Goal: Task Accomplishment & Management: Manage account settings

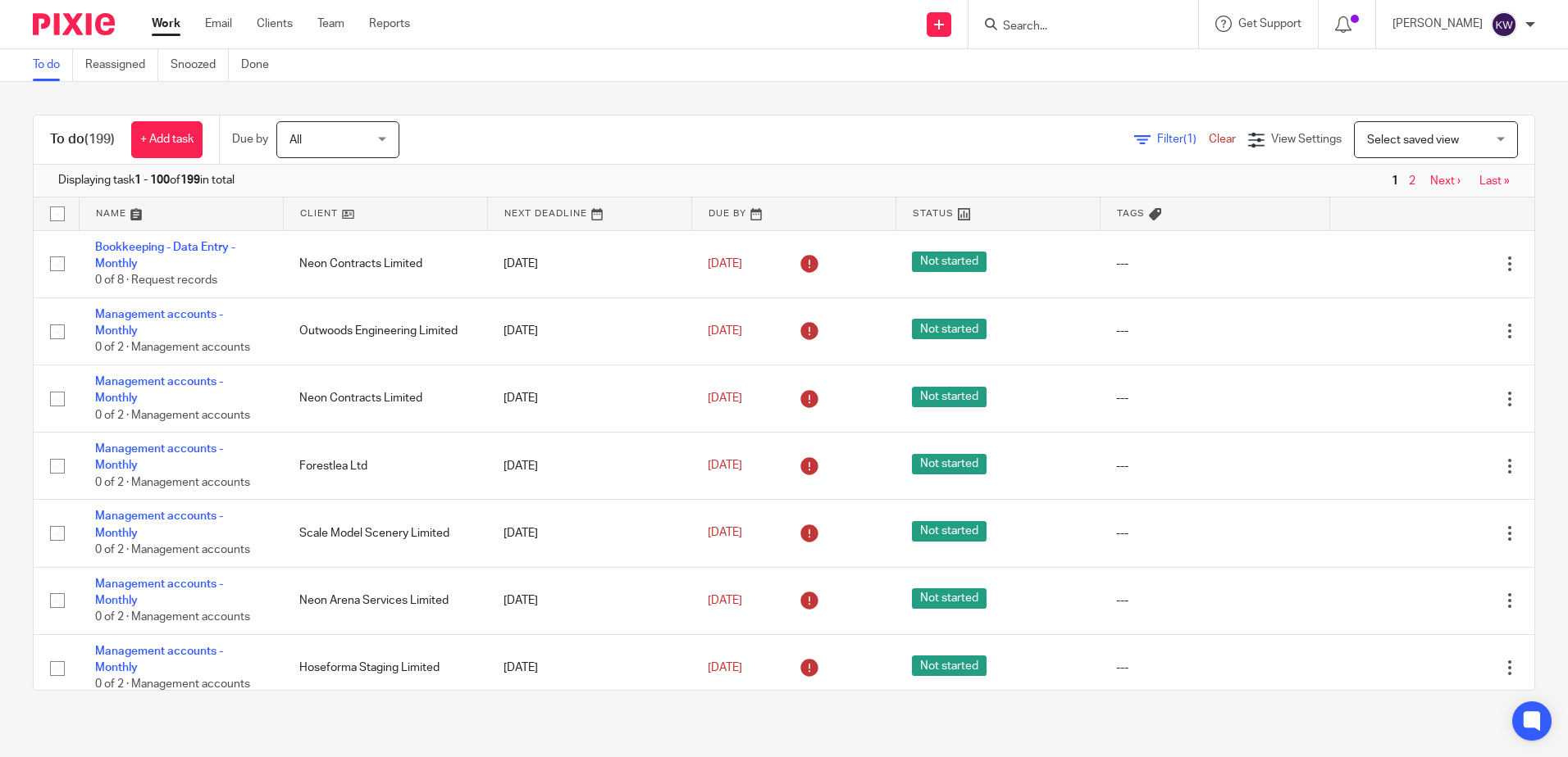
scroll to position [1557, 0]
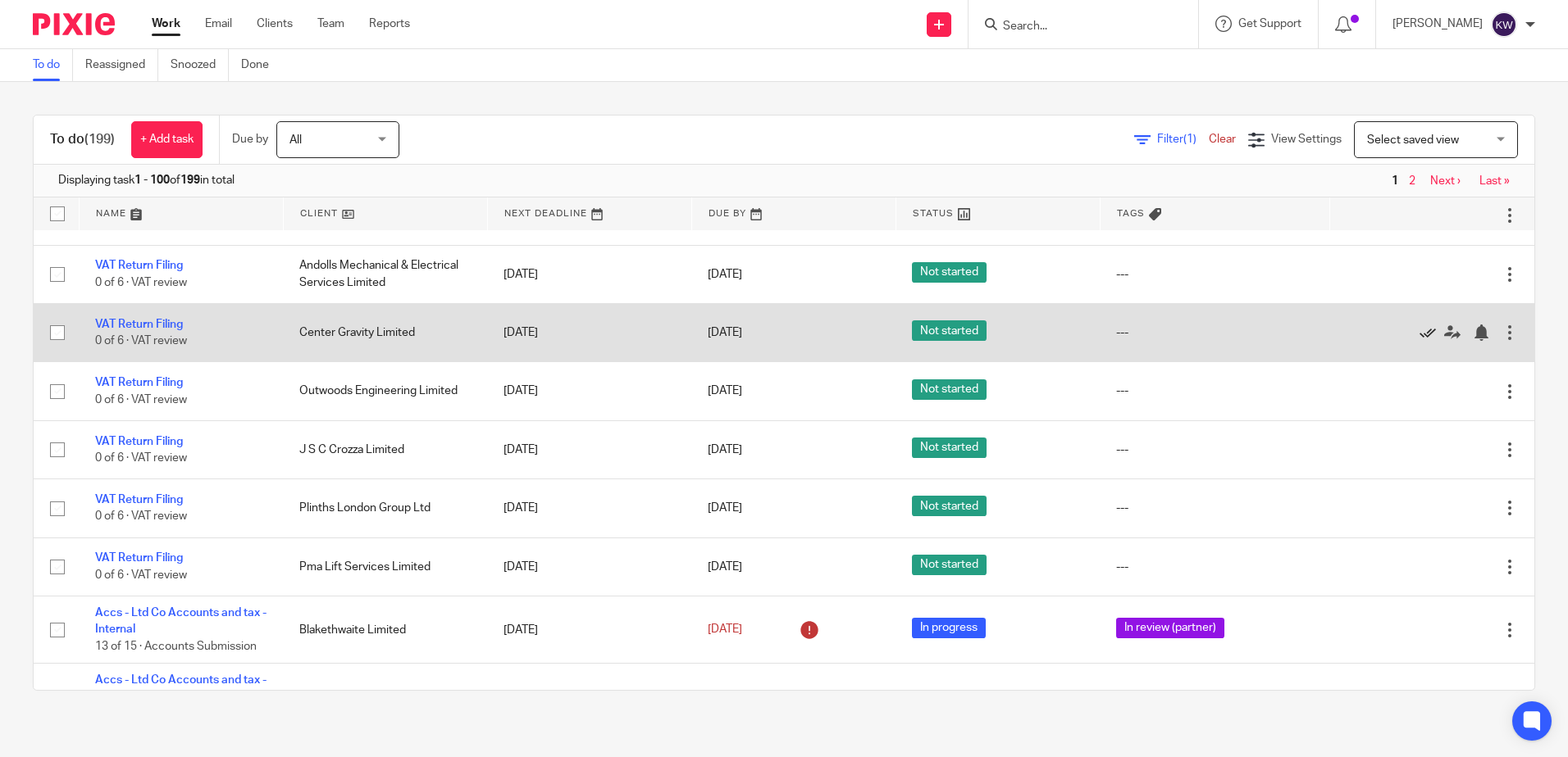
click at [1420, 332] on icon at bounding box center [1428, 333] width 17 height 17
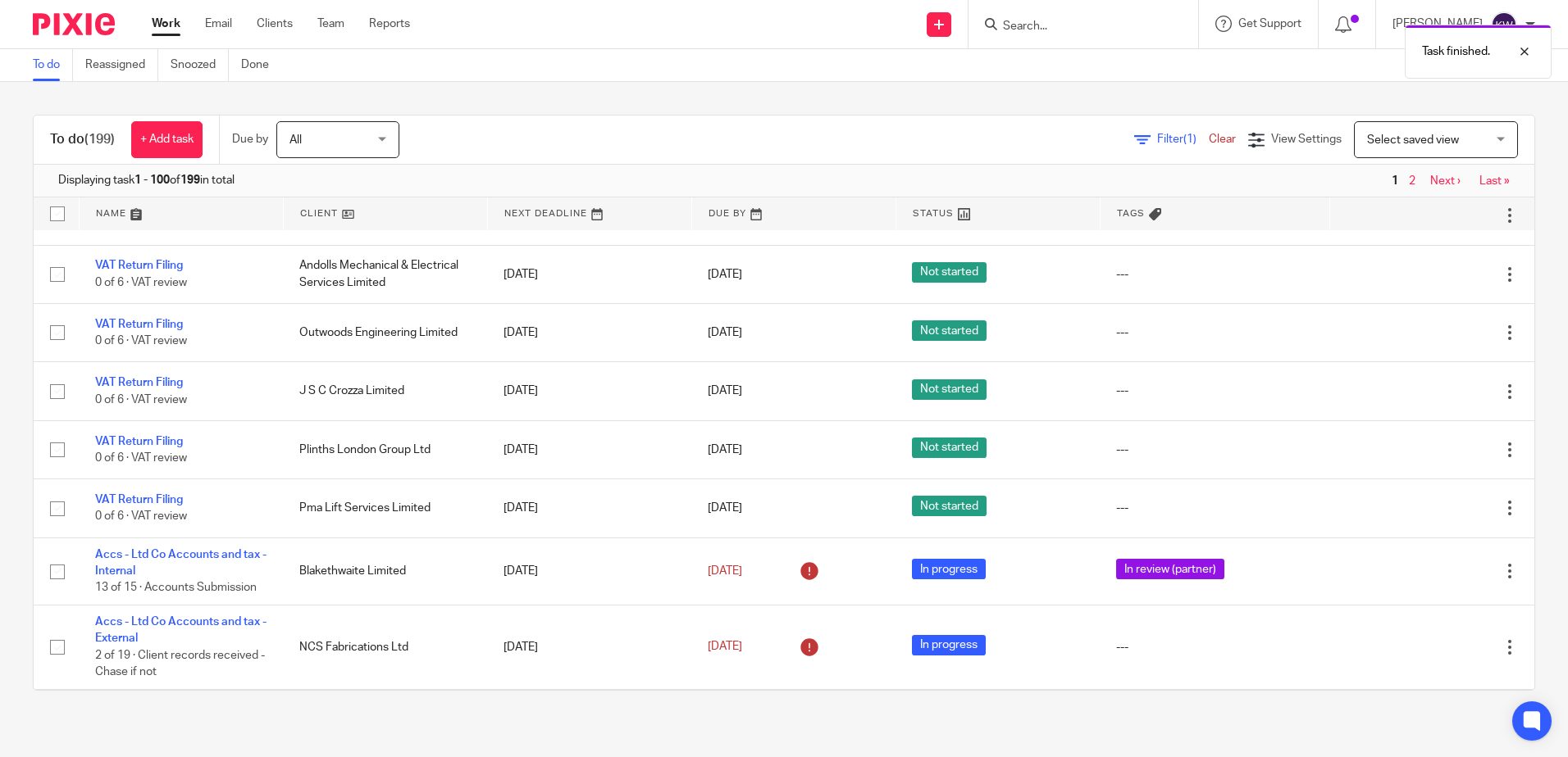
click at [1024, 22] on div "Task finished." at bounding box center [1168, 47] width 767 height 62
click at [1031, 25] on div "Task finished." at bounding box center [1168, 47] width 767 height 62
click at [261, 14] on div "Work Email Clients Team Reports Work Email Clients Team Reports Settings" at bounding box center [284, 24] width 299 height 48
click at [265, 22] on link "Clients" at bounding box center [275, 24] width 36 height 17
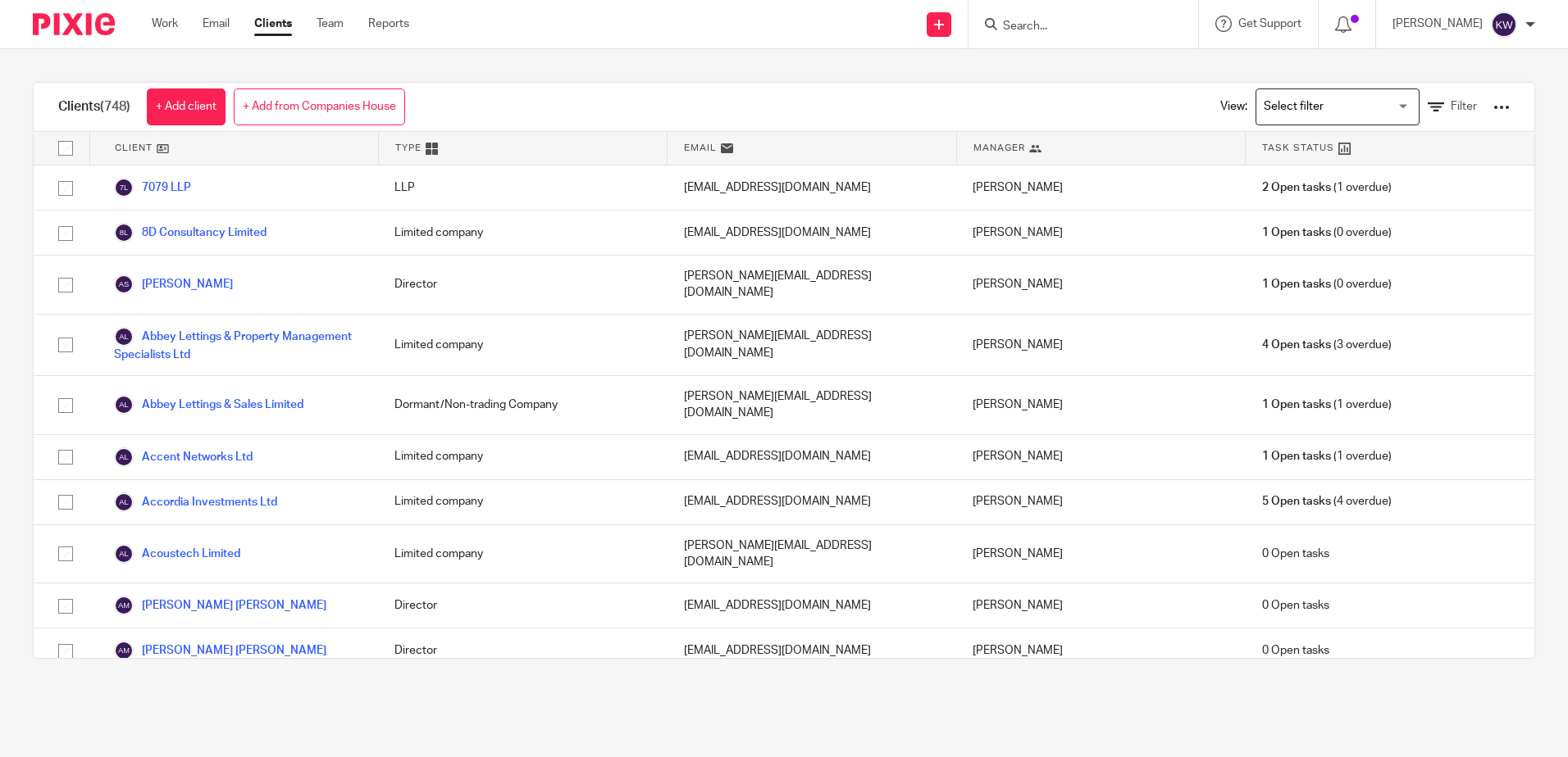
click at [1061, 26] on input "Search" at bounding box center [1075, 27] width 148 height 15
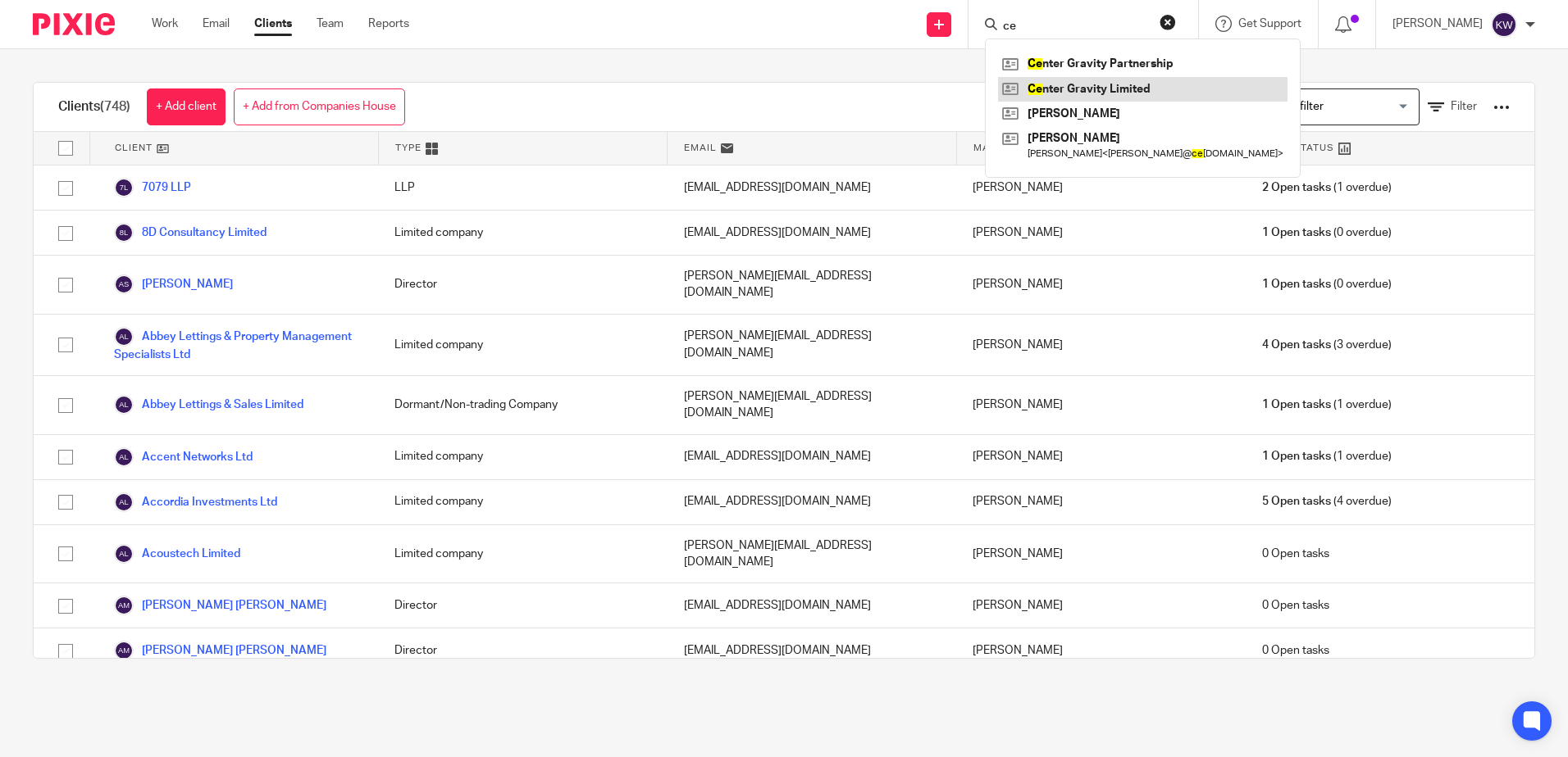
type input "ce"
click at [1057, 84] on link at bounding box center [1142, 89] width 289 height 25
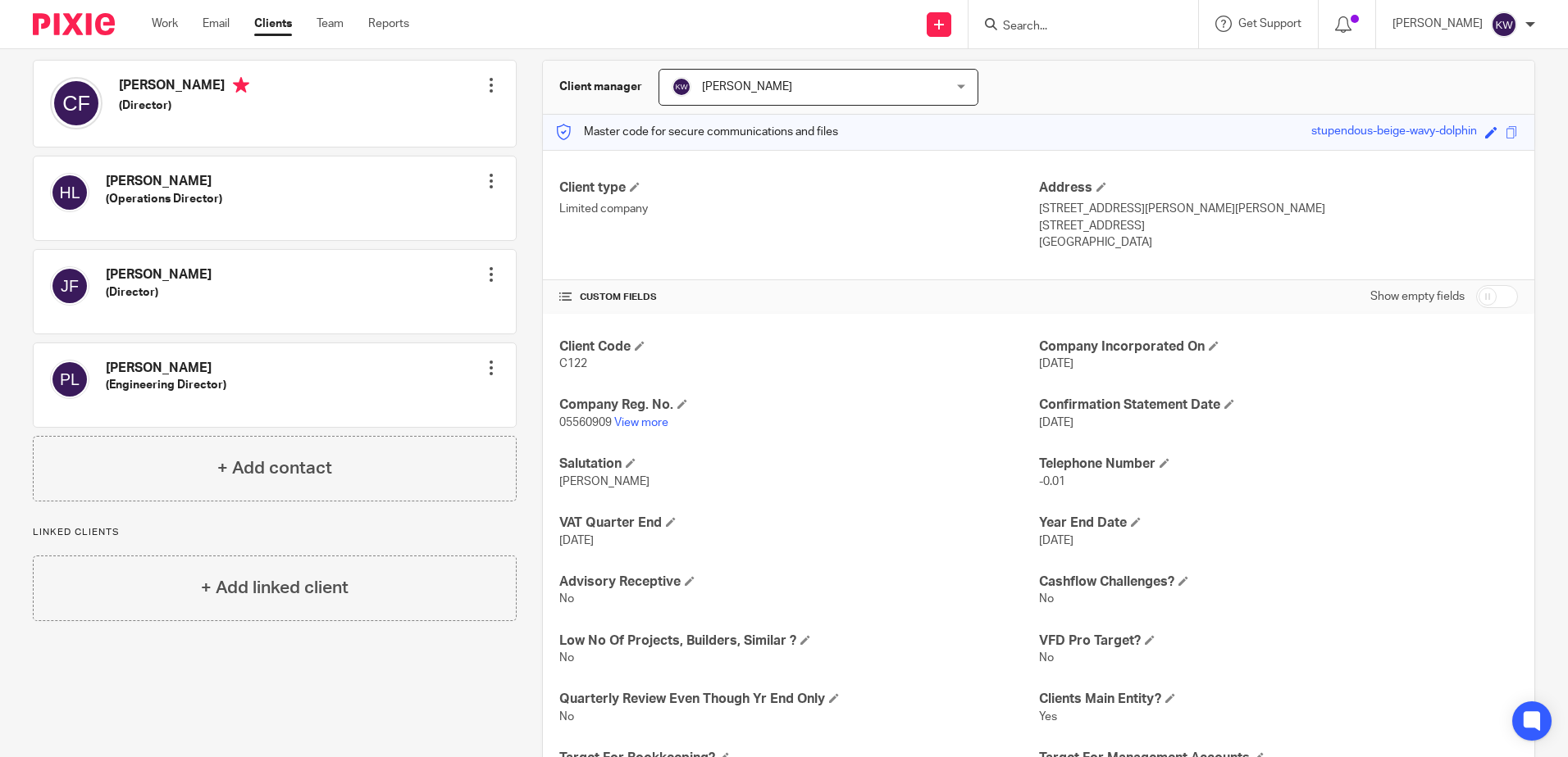
scroll to position [164, 0]
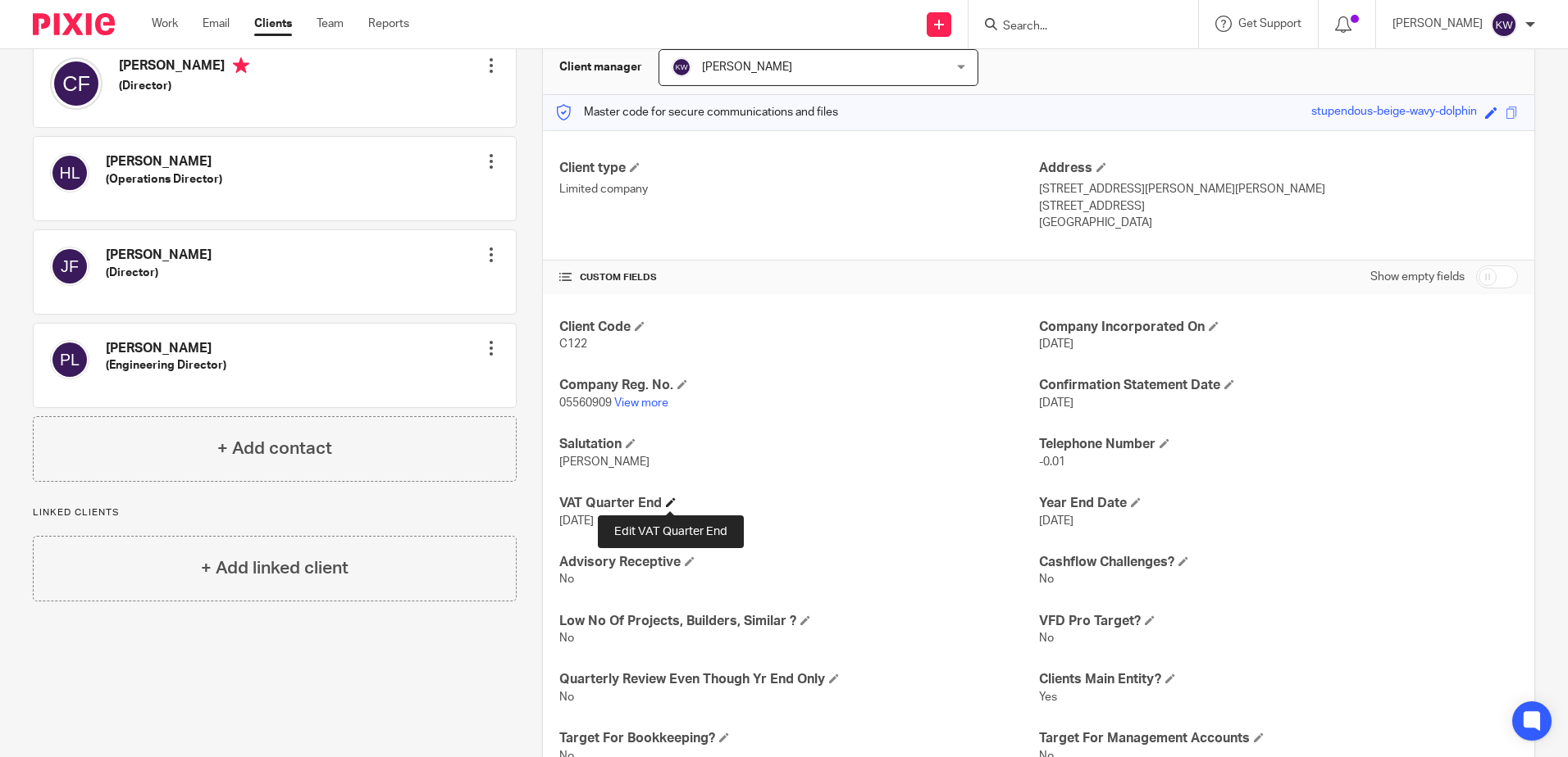
click at [668, 501] on span at bounding box center [671, 503] width 10 height 10
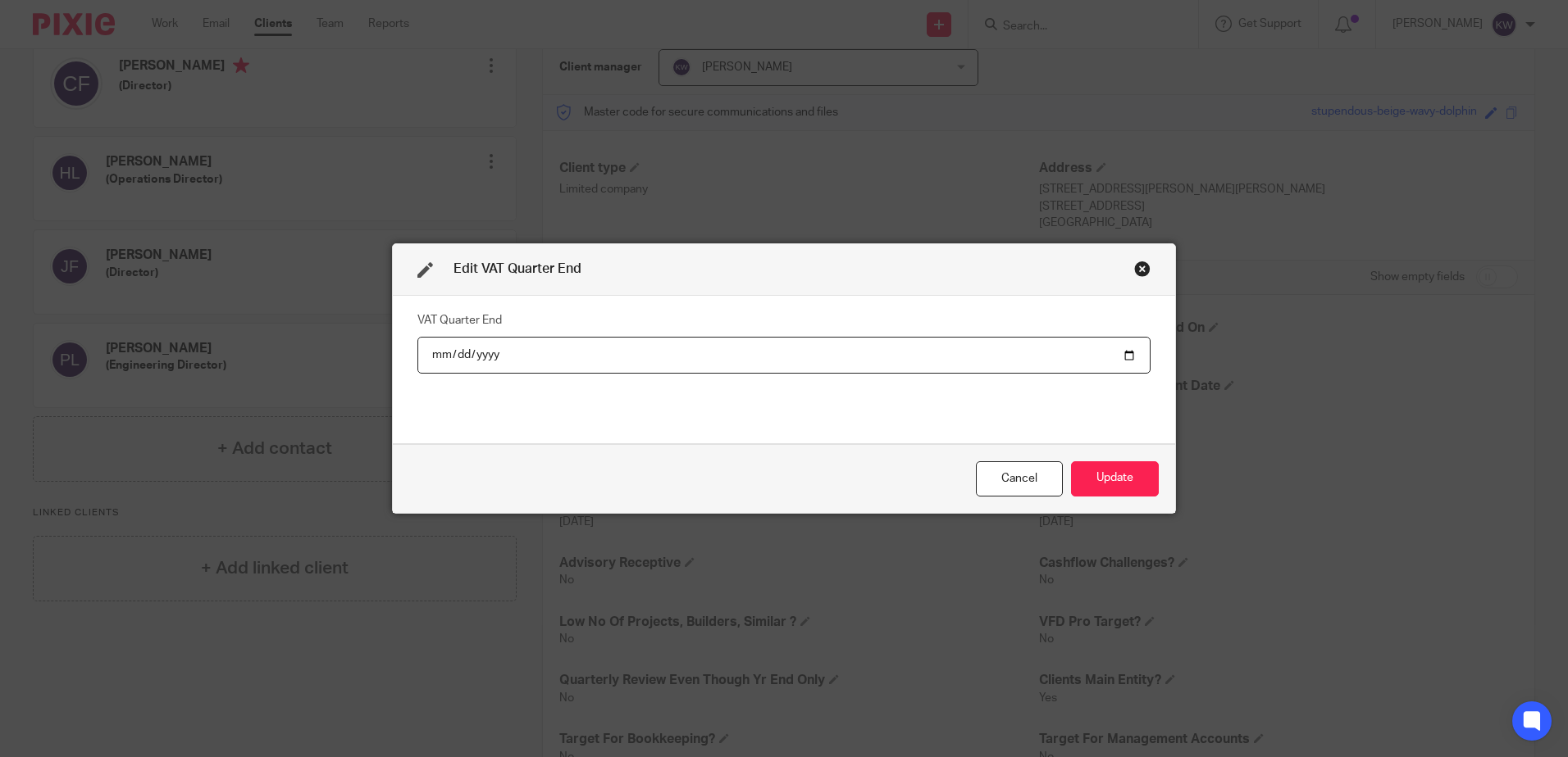
click at [450, 356] on input "[DATE]" at bounding box center [784, 355] width 733 height 37
type input "[DATE]"
click at [1159, 475] on div "Cancel Update" at bounding box center [784, 478] width 782 height 69
click at [1139, 481] on button "Update" at bounding box center [1115, 479] width 88 height 36
